Goal: Information Seeking & Learning: Learn about a topic

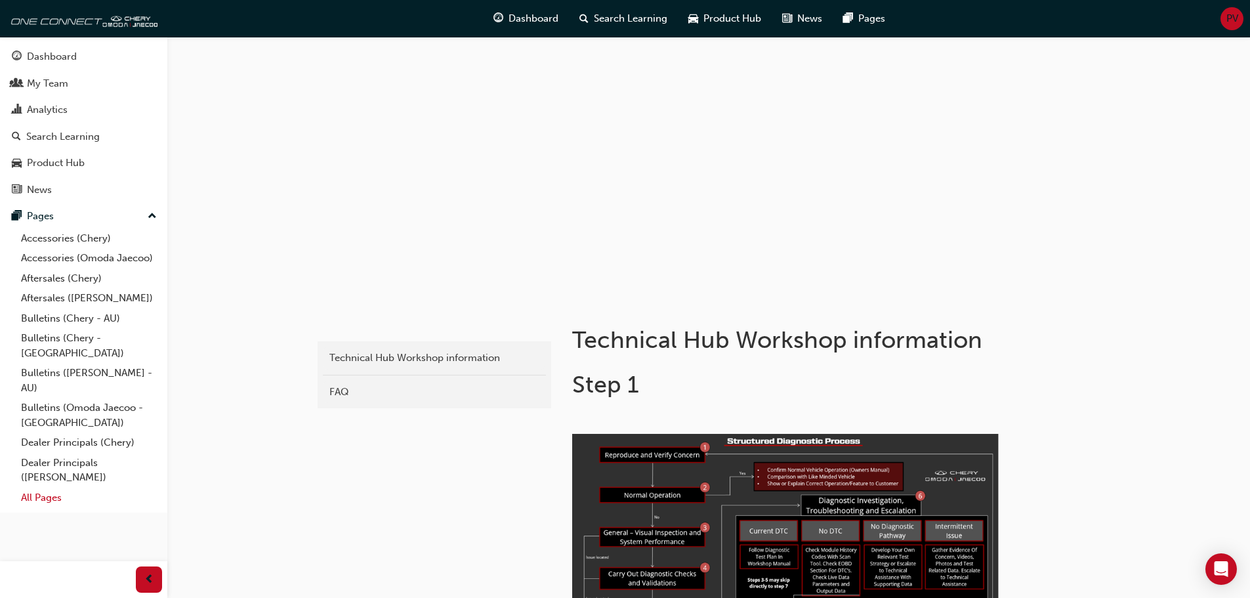
click at [43, 488] on link "All Pages" at bounding box center [89, 498] width 146 height 20
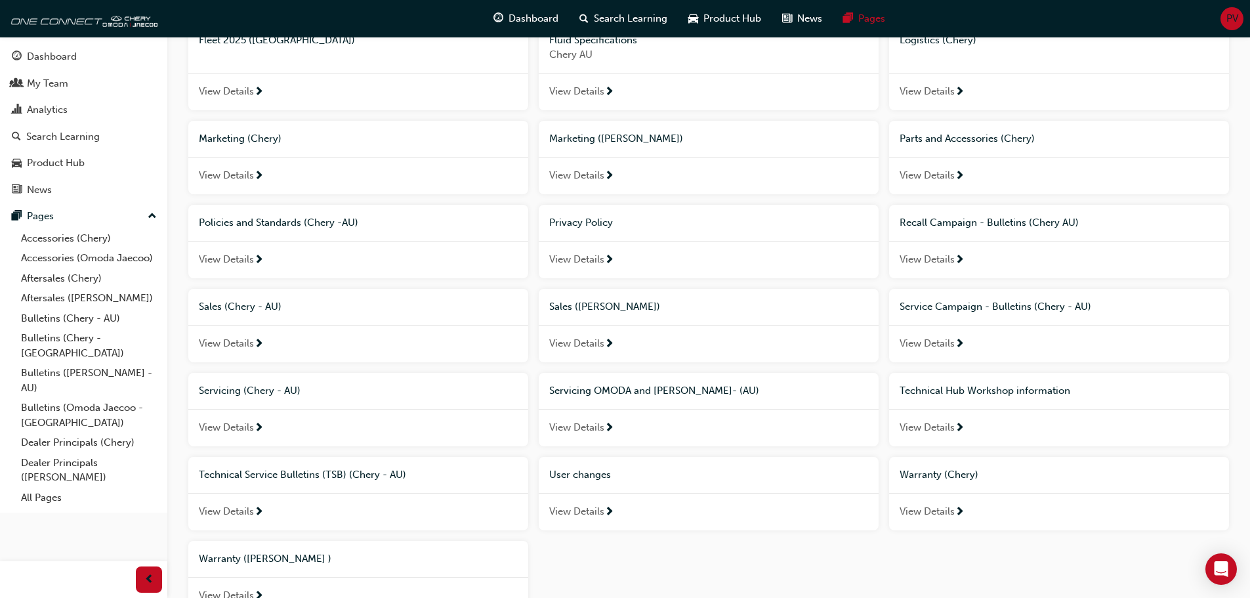
scroll to position [675, 0]
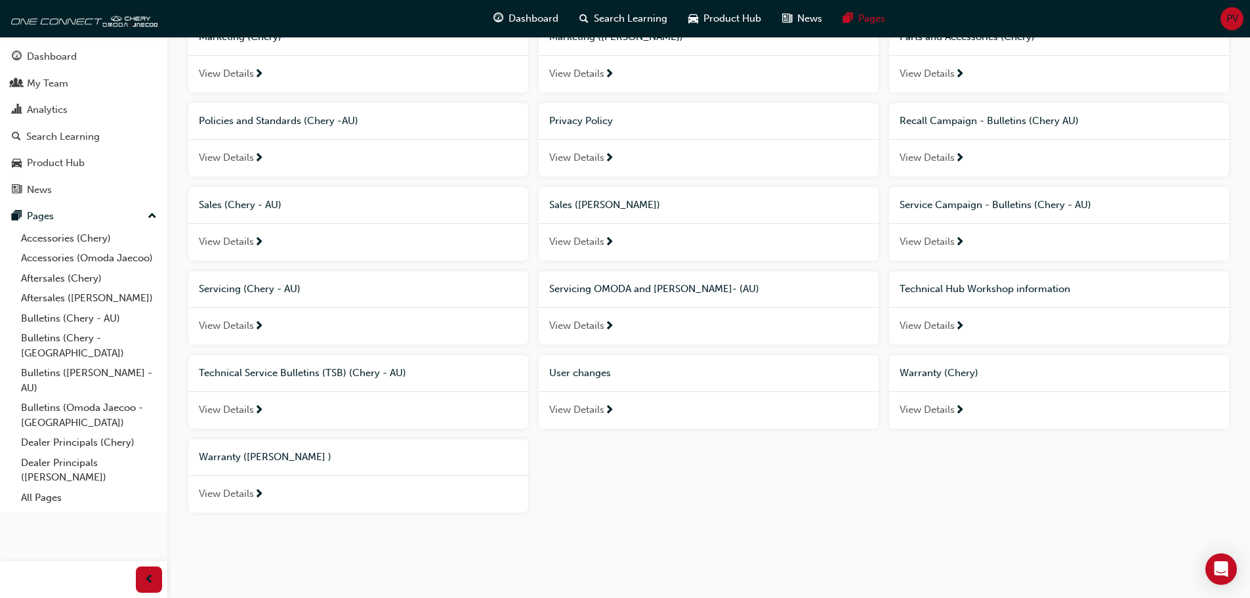
click at [951, 327] on span "View Details" at bounding box center [927, 325] width 55 height 15
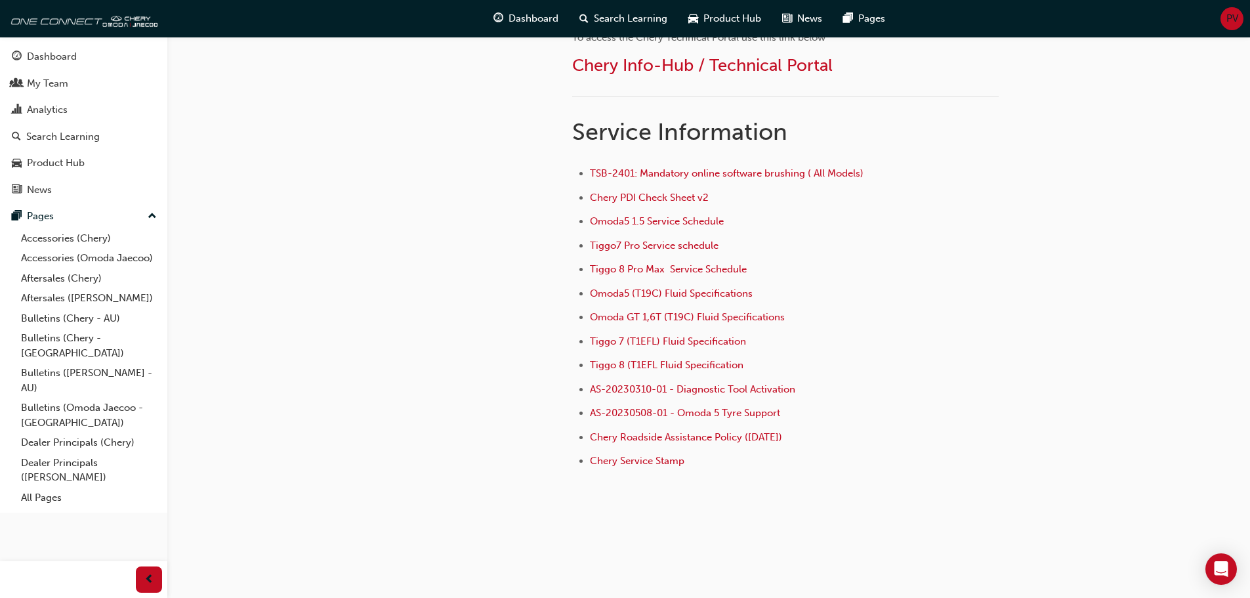
scroll to position [858, 0]
click at [767, 412] on span "AS-20230508-01 - Omoda 5 Tyre Support" at bounding box center [685, 412] width 190 height 12
click at [664, 408] on span "AS-20230508-01 - Omoda 5 Tyre Support" at bounding box center [685, 412] width 190 height 12
